Goal: Download file/media

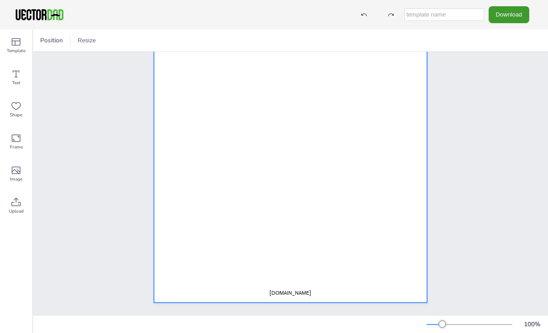
scroll to position [116, 0]
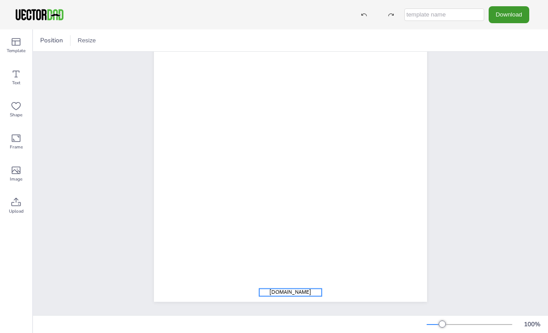
click at [287, 292] on span "[DOMAIN_NAME]" at bounding box center [289, 292] width 41 height 7
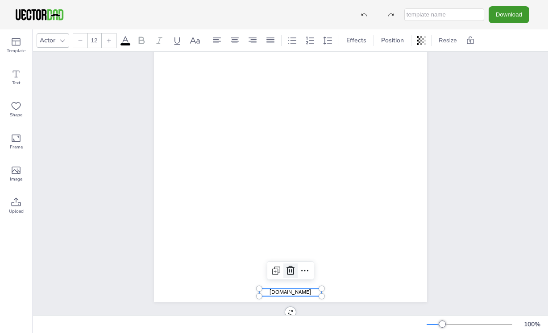
click at [291, 271] on icon at bounding box center [290, 270] width 8 height 9
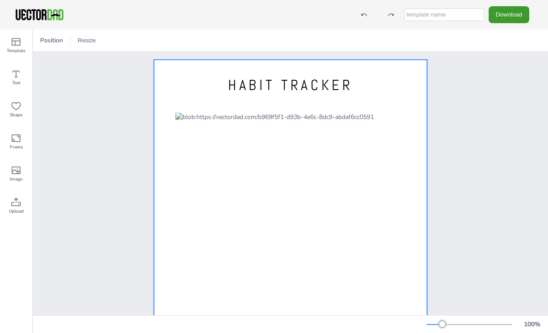
scroll to position [0, 0]
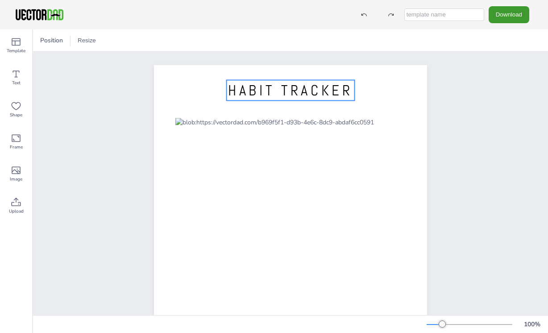
click at [302, 91] on span "HABIT TRACKER" at bounding box center [290, 90] width 125 height 19
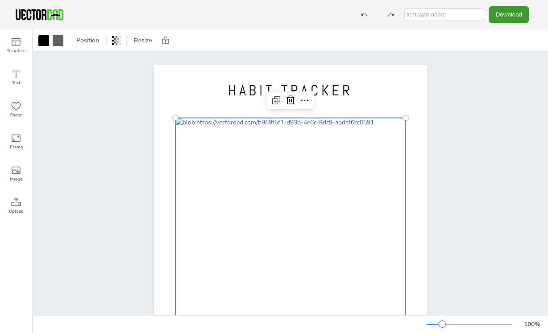
click at [266, 121] on div at bounding box center [290, 253] width 230 height 271
click at [262, 119] on div at bounding box center [290, 253] width 230 height 271
click at [289, 100] on span "HABIT TRACKER" at bounding box center [290, 90] width 125 height 19
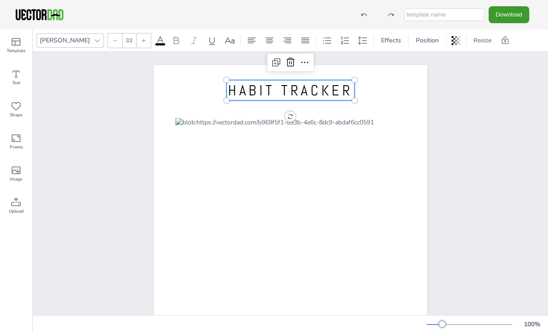
click at [267, 100] on span "HABIT TRACKER" at bounding box center [290, 90] width 125 height 19
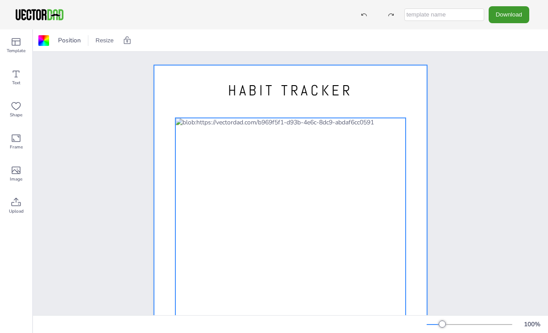
click at [266, 119] on div at bounding box center [290, 253] width 230 height 271
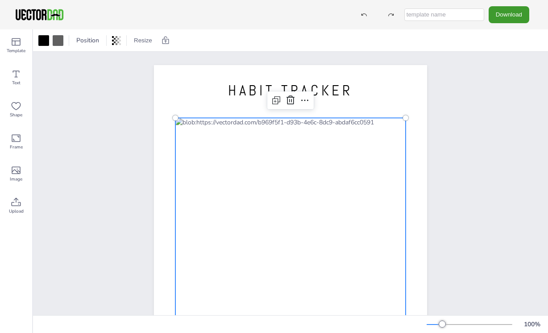
click at [267, 121] on div at bounding box center [290, 253] width 230 height 271
click at [285, 122] on div at bounding box center [290, 253] width 230 height 271
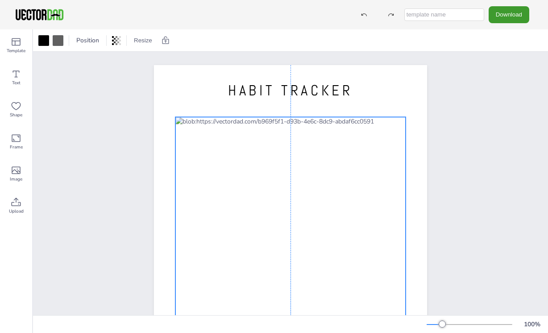
click at [360, 117] on div at bounding box center [290, 252] width 230 height 271
click at [336, 121] on div at bounding box center [290, 252] width 230 height 271
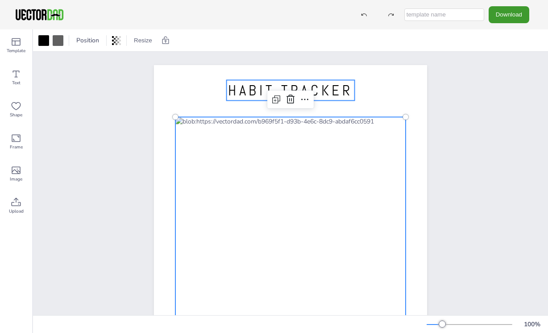
click at [300, 87] on span "HABIT TRACKER" at bounding box center [290, 90] width 125 height 19
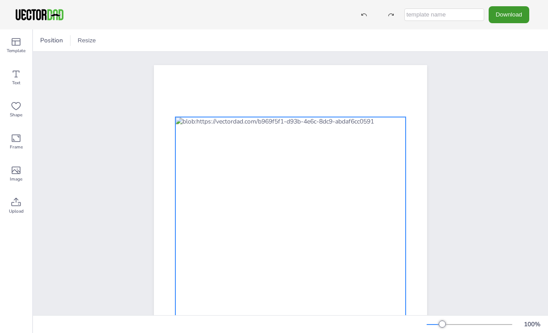
click at [258, 119] on div at bounding box center [290, 252] width 230 height 271
click at [280, 146] on div at bounding box center [290, 252] width 230 height 271
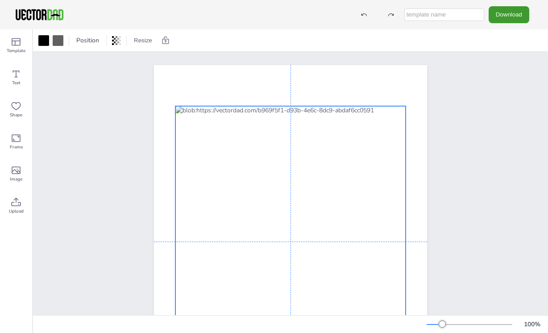
drag, startPoint x: 280, startPoint y: 146, endPoint x: 280, endPoint y: 130, distance: 16.1
click at [280, 130] on div at bounding box center [290, 241] width 230 height 271
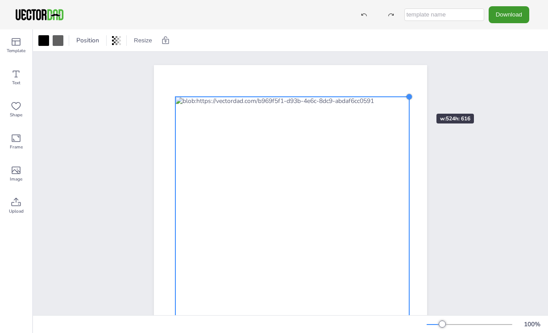
click at [409, 98] on div at bounding box center [408, 96] width 7 height 7
click at [509, 14] on button "Download" at bounding box center [508, 14] width 41 height 17
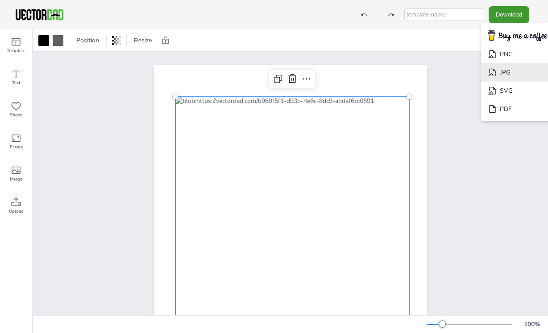
click at [499, 71] on li "JPG" at bounding box center [517, 72] width 73 height 18
